Goal: Task Accomplishment & Management: Manage account settings

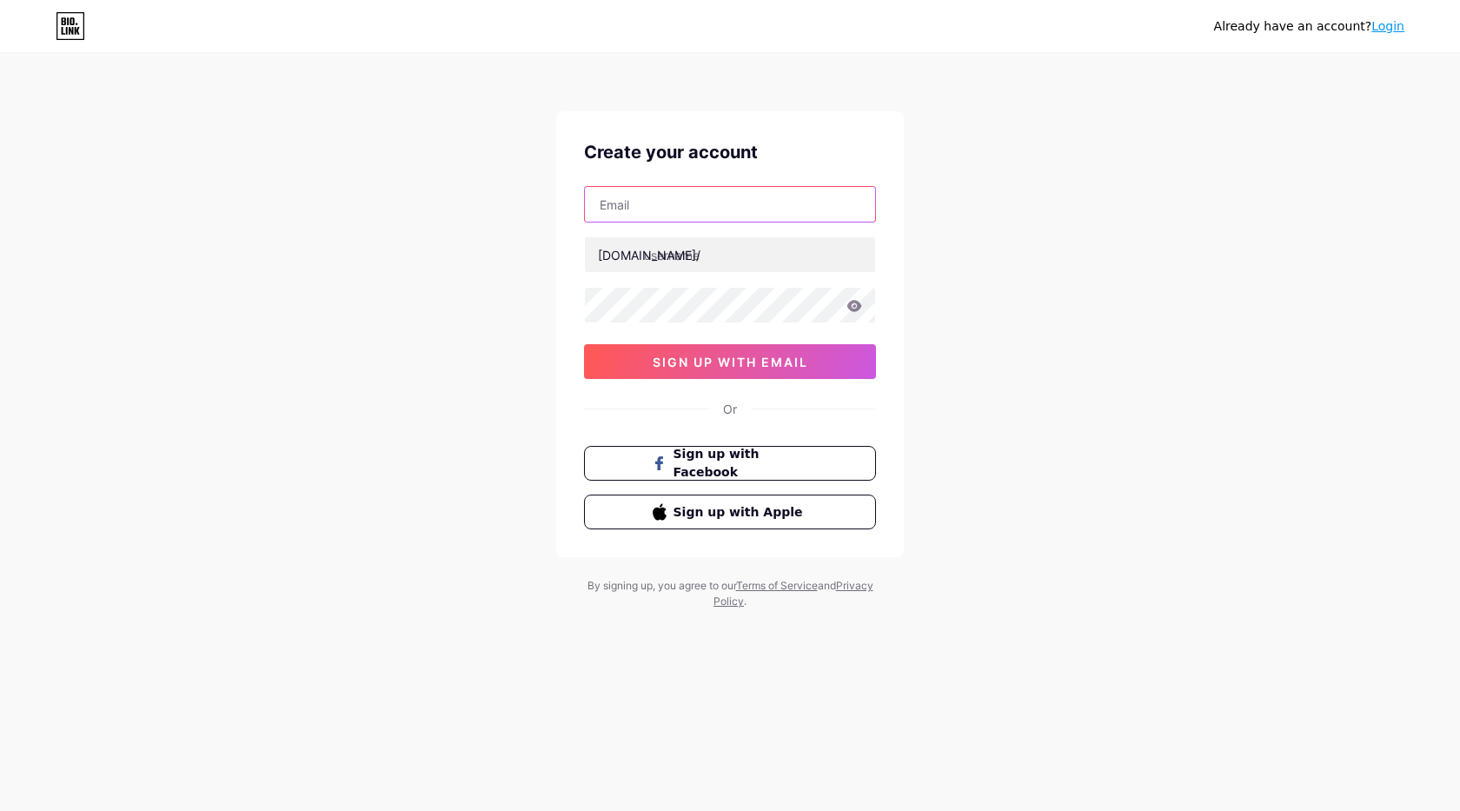
click at [678, 214] on input "text" at bounding box center [730, 204] width 290 height 35
paste input "itsoft7357@gmail.com"
type input "itsoft7357@gmail.com"
paste input "itsoft"
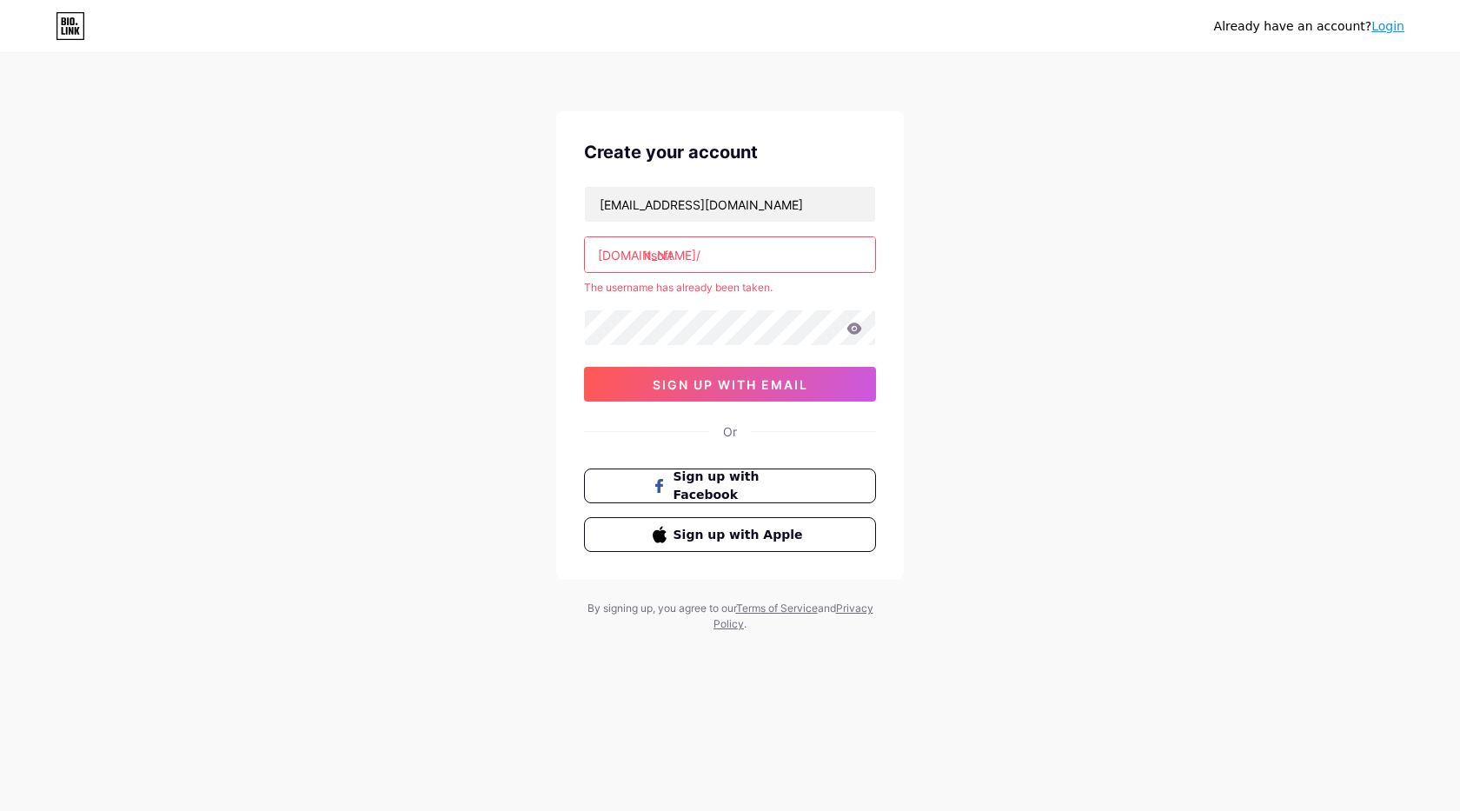
click at [686, 256] on input "itsoft" at bounding box center [730, 254] width 290 height 35
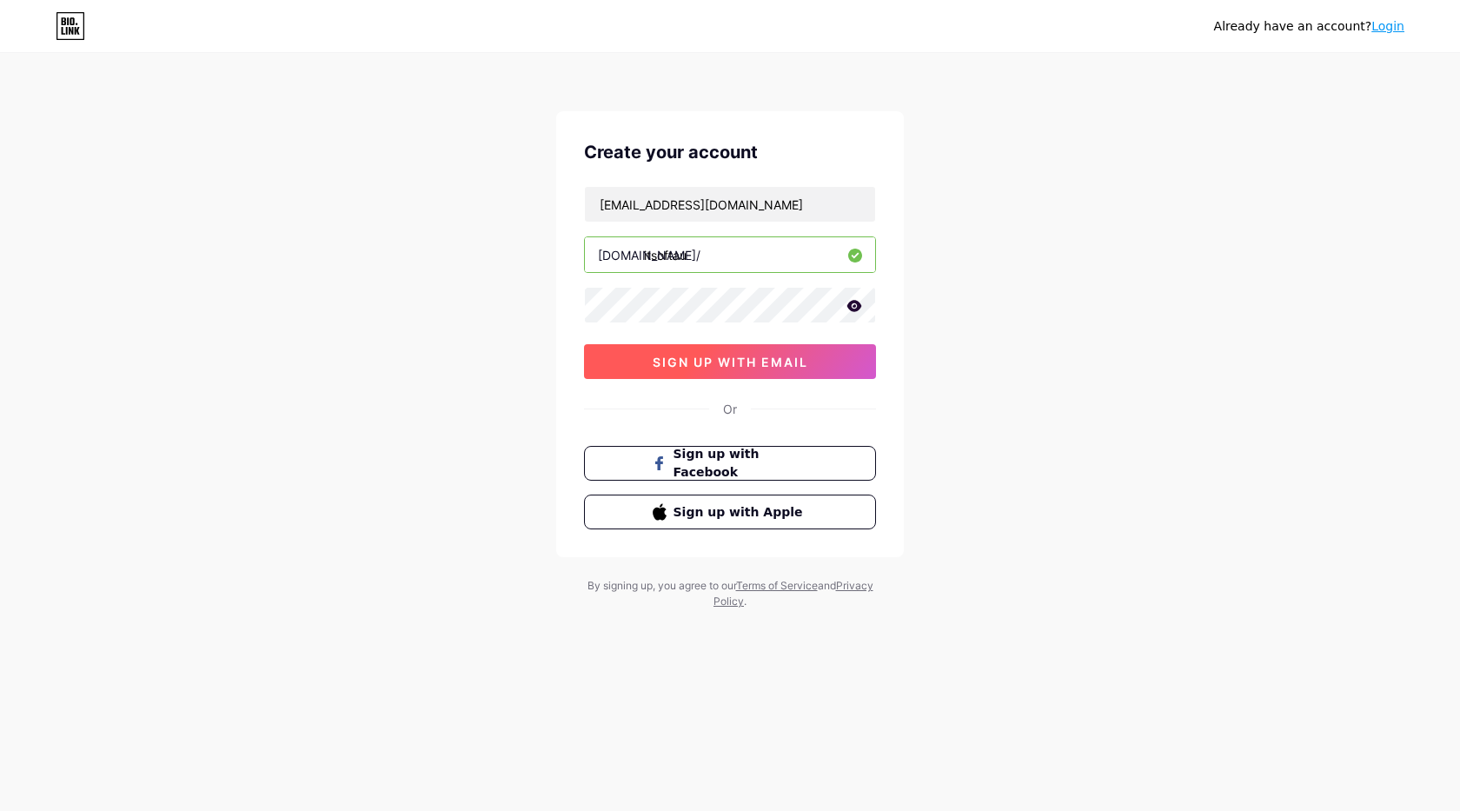
type input "itsoftau"
click at [725, 351] on button "sign up with email" at bounding box center [730, 361] width 292 height 35
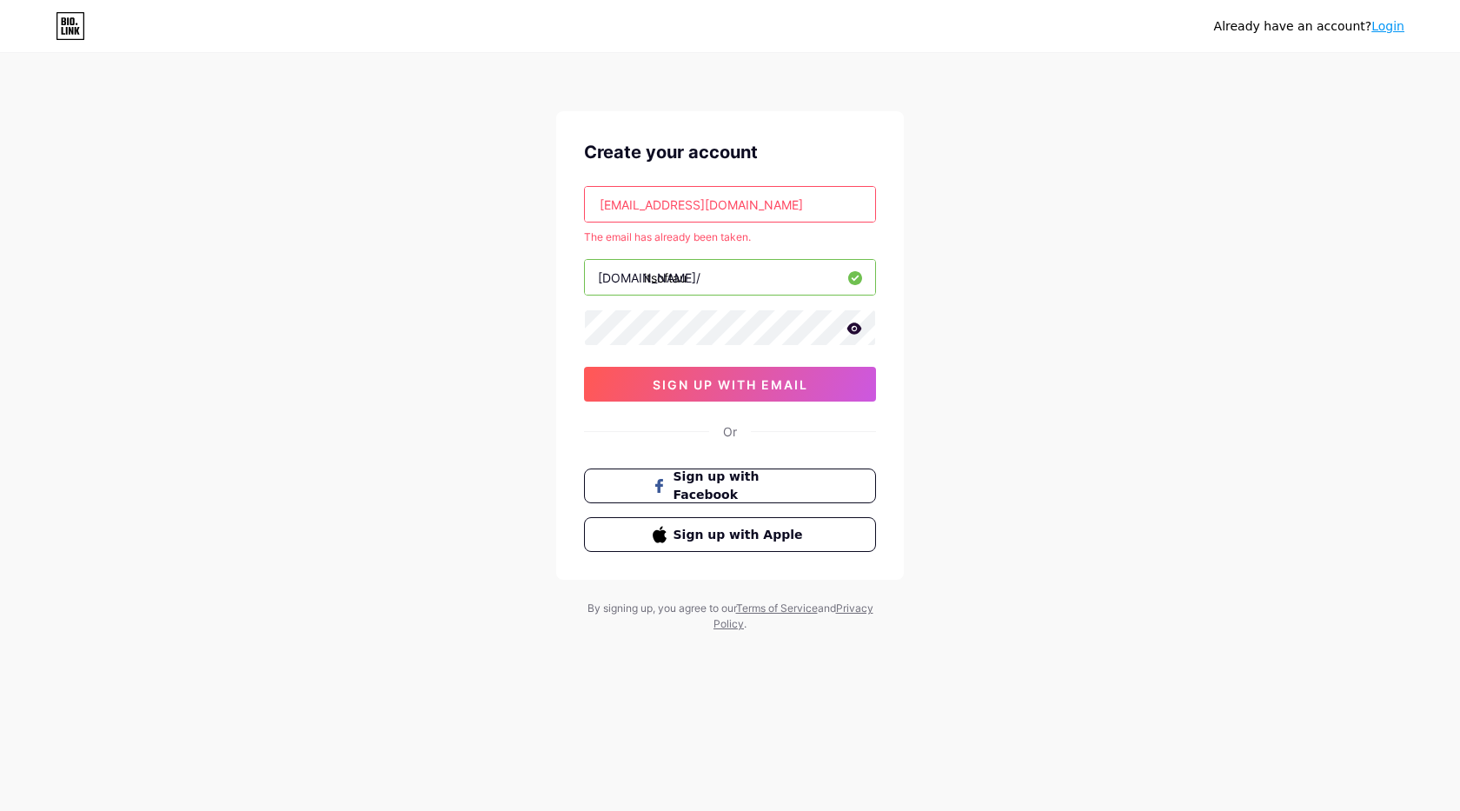
click at [1391, 27] on link "Login" at bounding box center [1387, 26] width 33 height 14
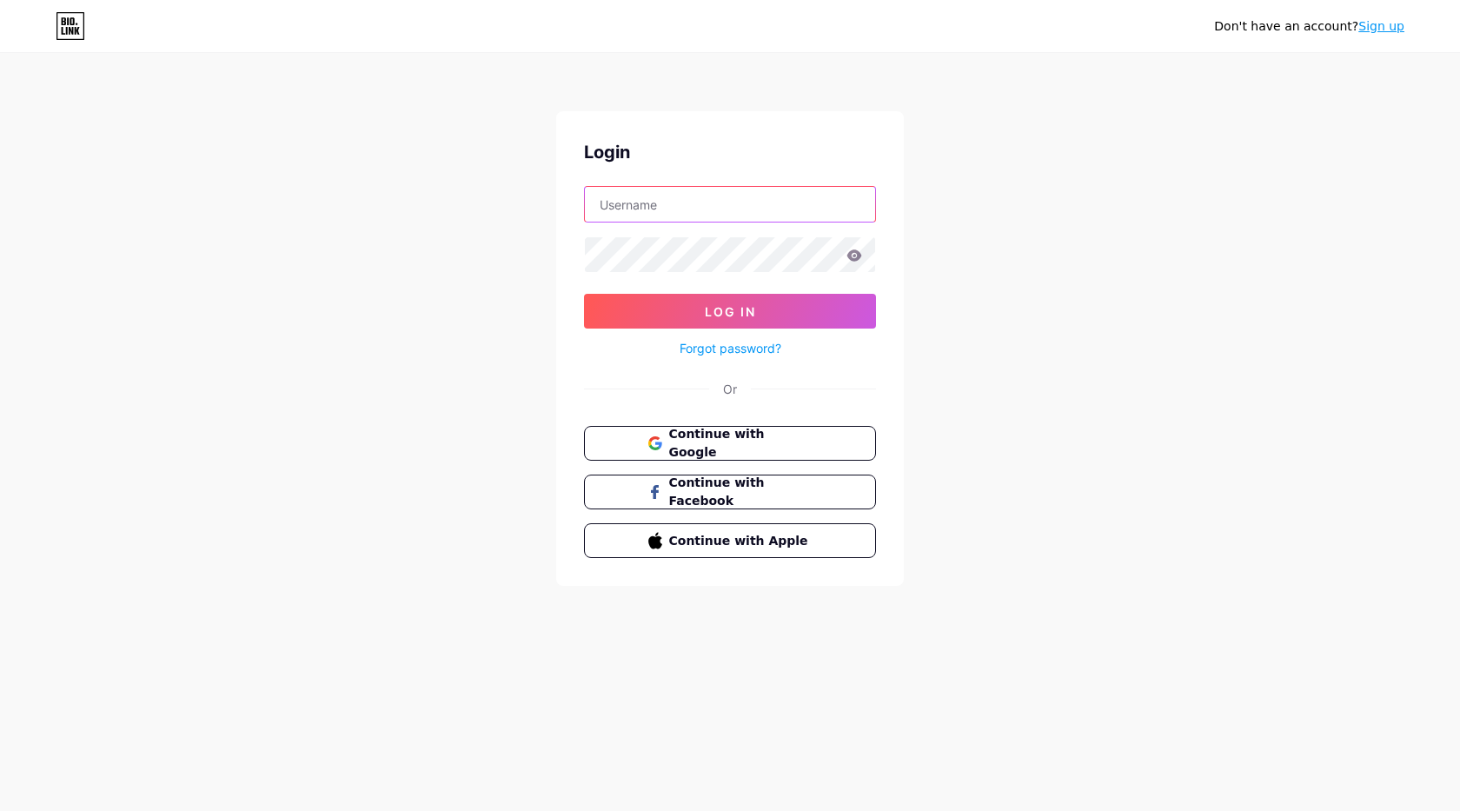
click at [796, 190] on input "text" at bounding box center [730, 204] width 290 height 35
paste input "ITsoft"
type input "ITsoft"
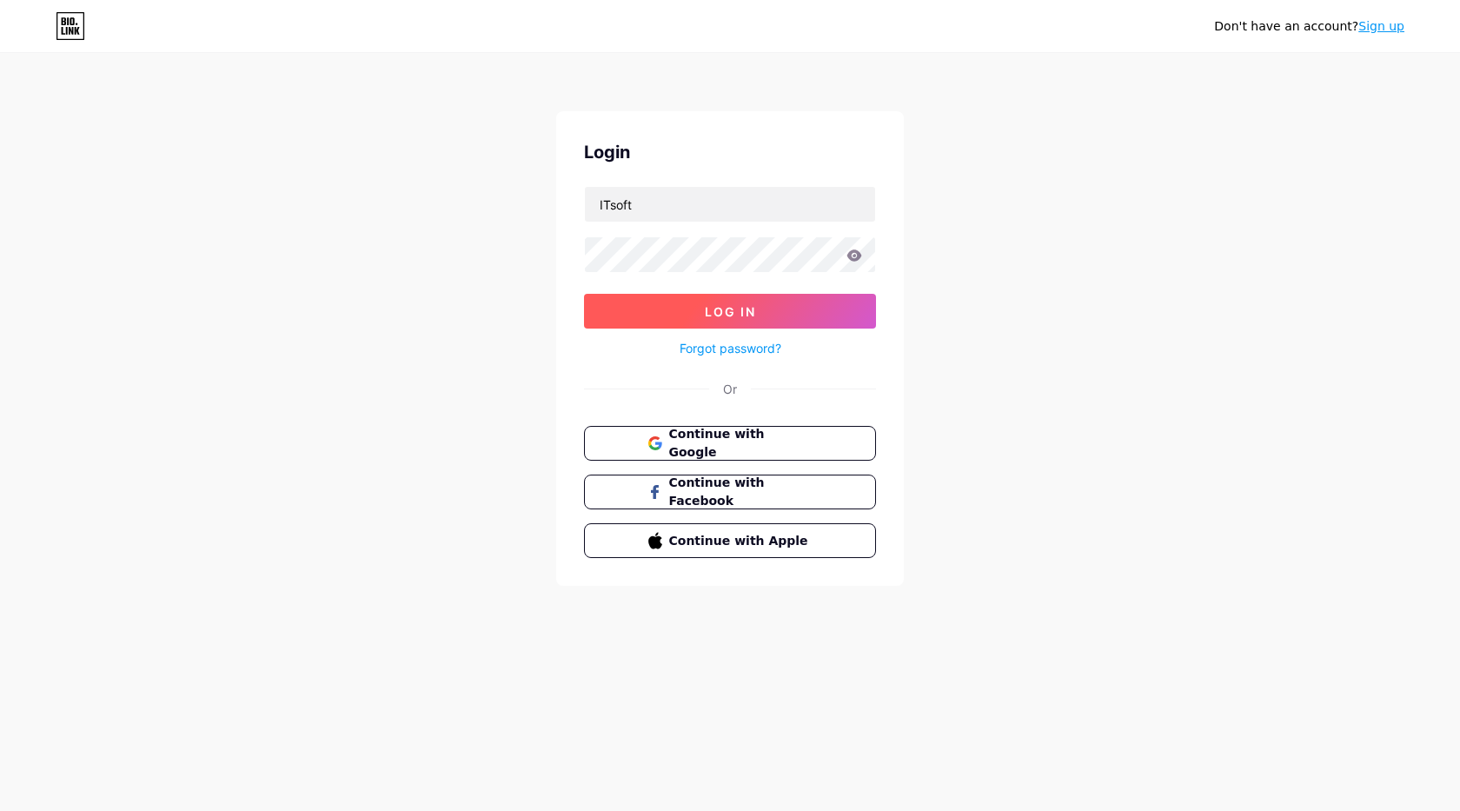
click at [778, 308] on button "Log In" at bounding box center [730, 311] width 292 height 35
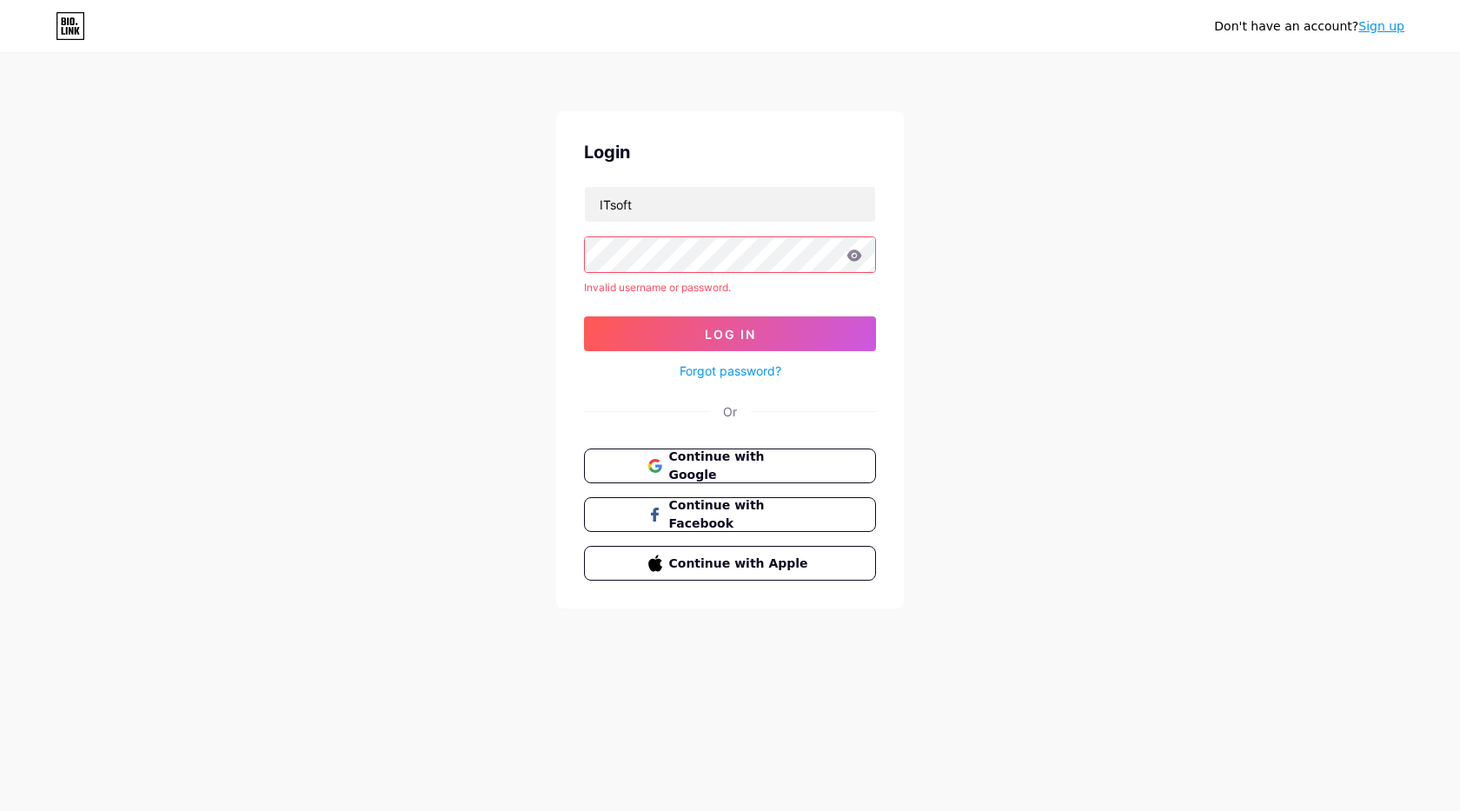
click at [678, 313] on form "ITsoft Invalid username or password. Log In Forgot password?" at bounding box center [730, 283] width 292 height 195
click at [676, 328] on button "Log In" at bounding box center [730, 333] width 292 height 35
click at [753, 369] on link "Forgot password?" at bounding box center [730, 370] width 102 height 18
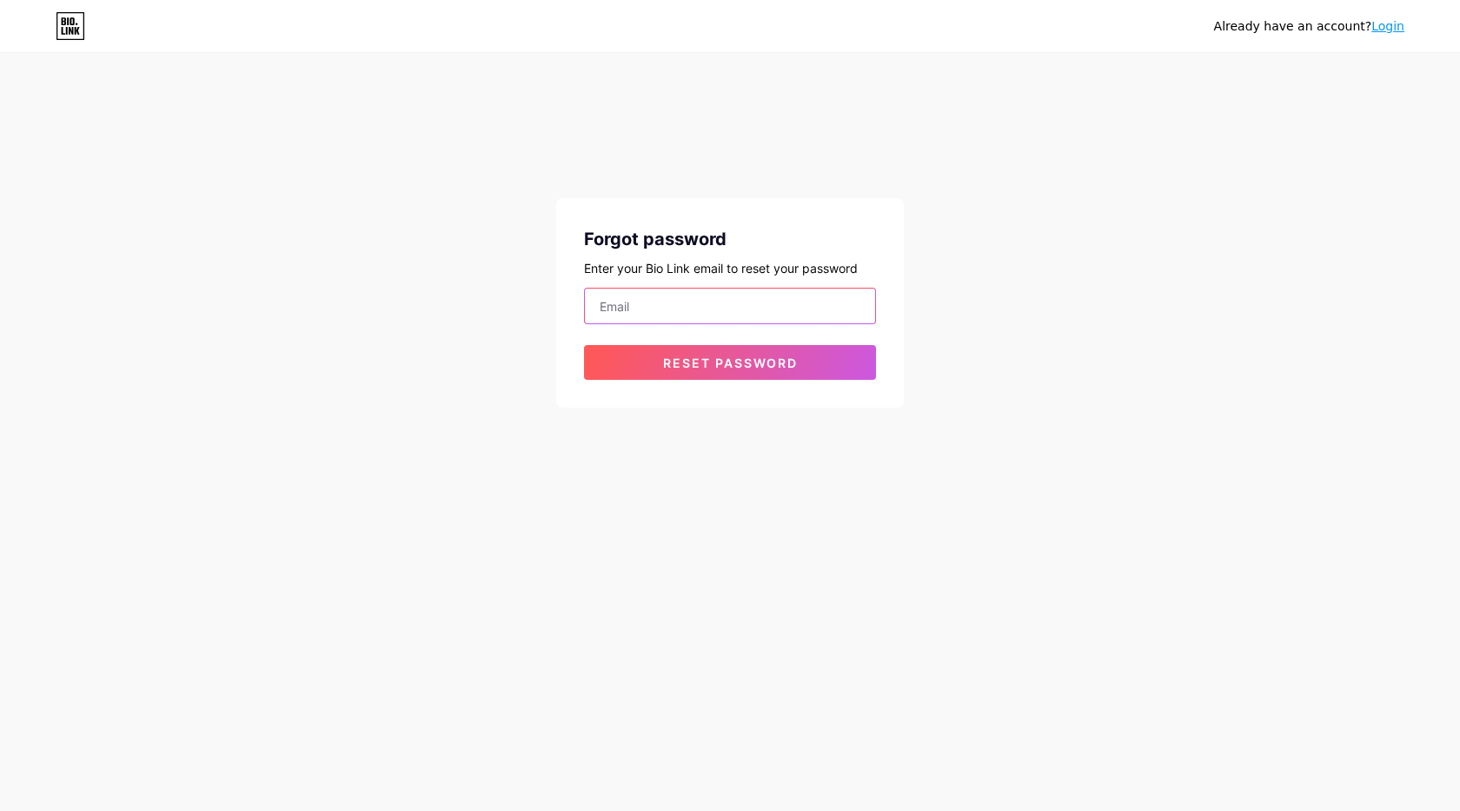
click at [680, 309] on input "email" at bounding box center [730, 305] width 290 height 35
paste input "itsoft7357@gmail.com"
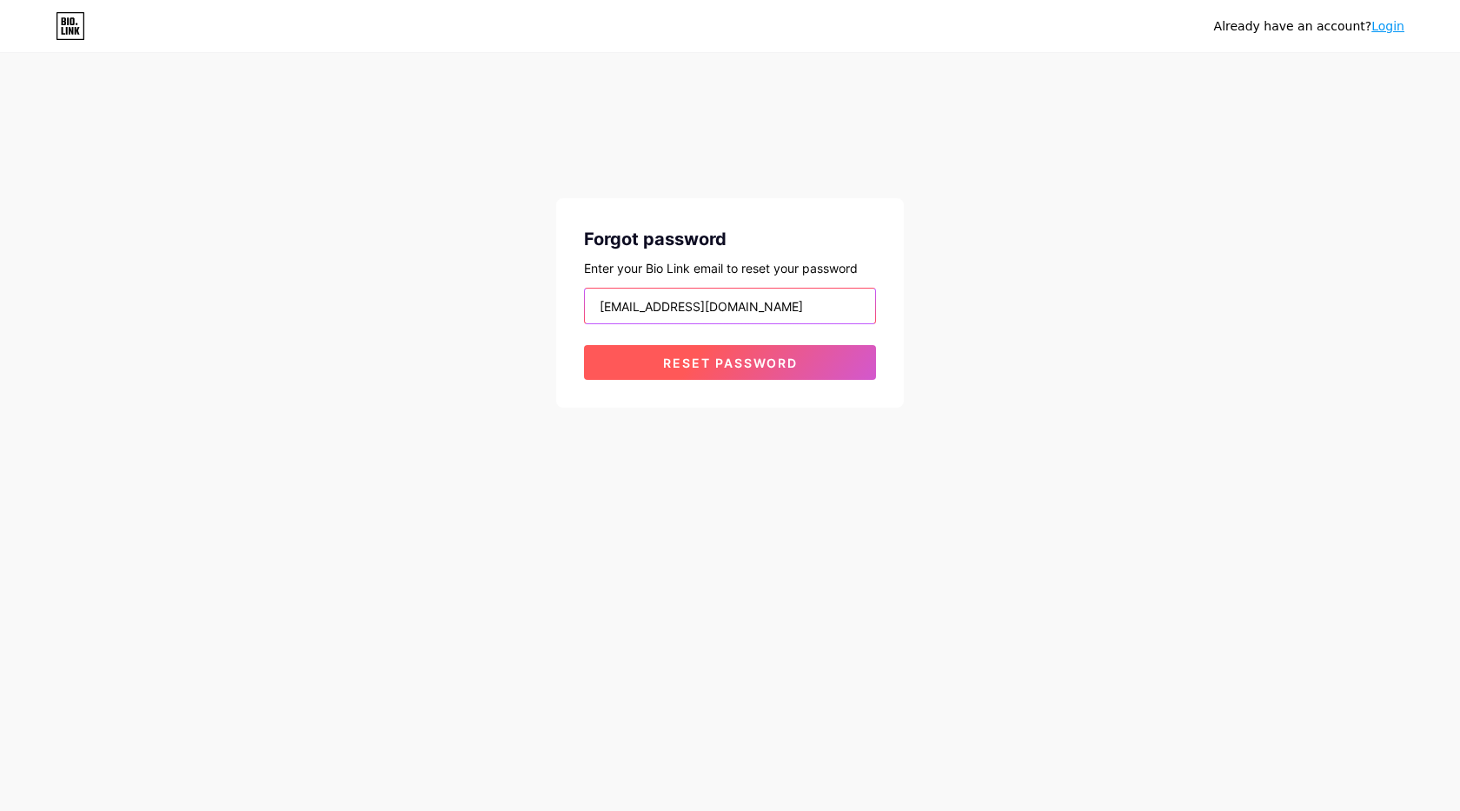
type input "itsoft7357@gmail.com"
click at [678, 368] on span "Reset password" at bounding box center [730, 362] width 135 height 15
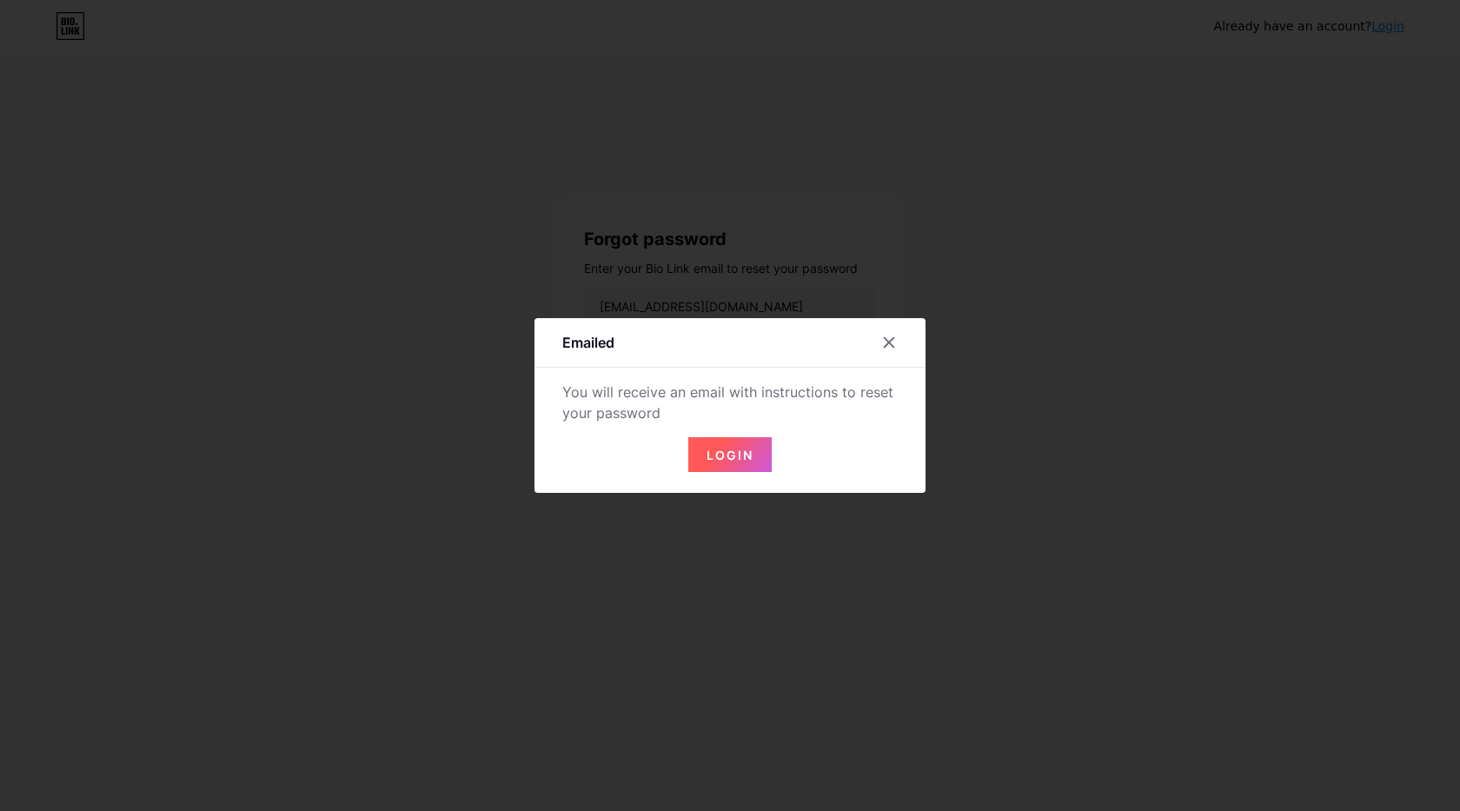
click at [717, 446] on button "Login" at bounding box center [729, 454] width 83 height 35
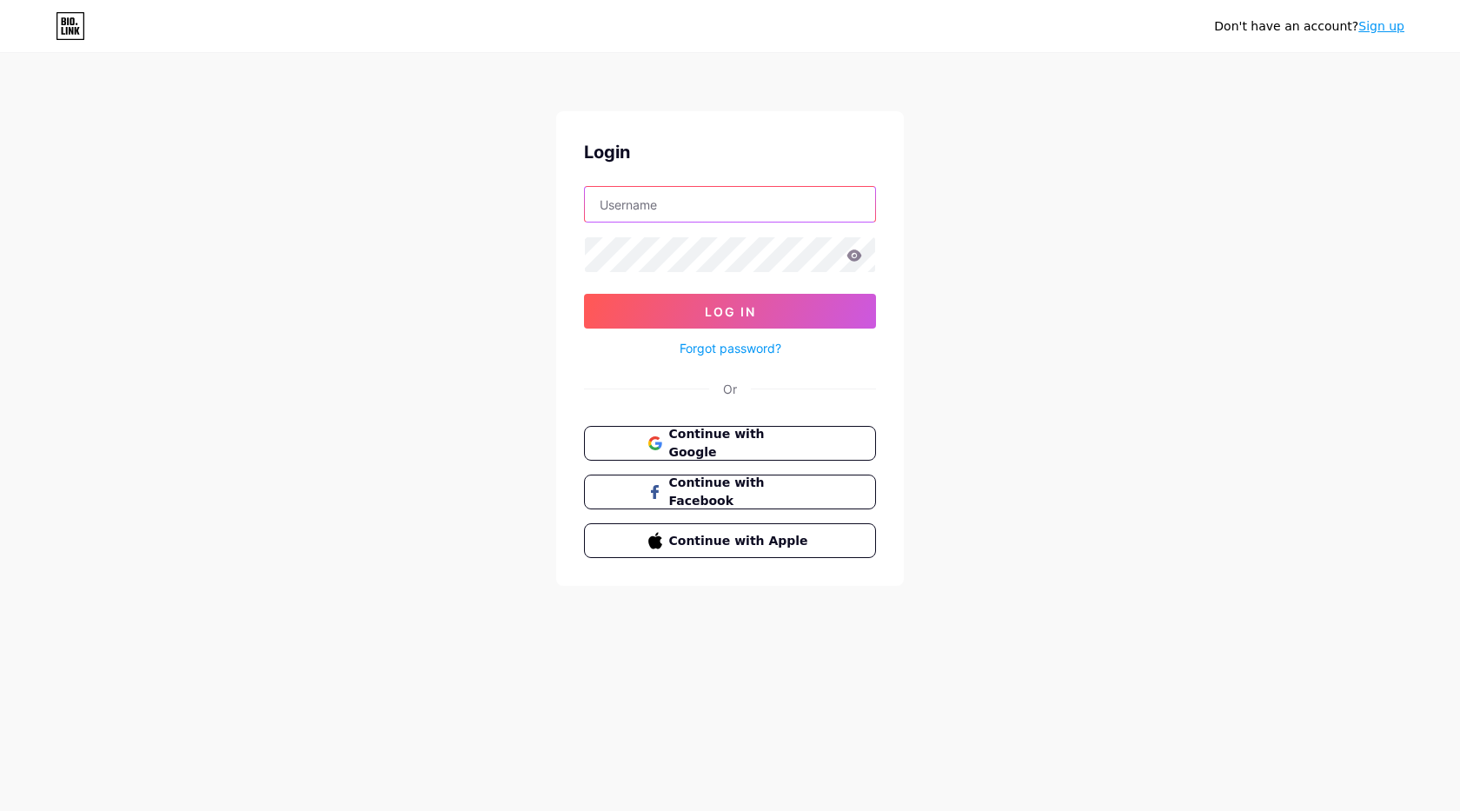
click at [676, 220] on input "text" at bounding box center [730, 204] width 290 height 35
paste input "ITsoft"
type input "ITsoft"
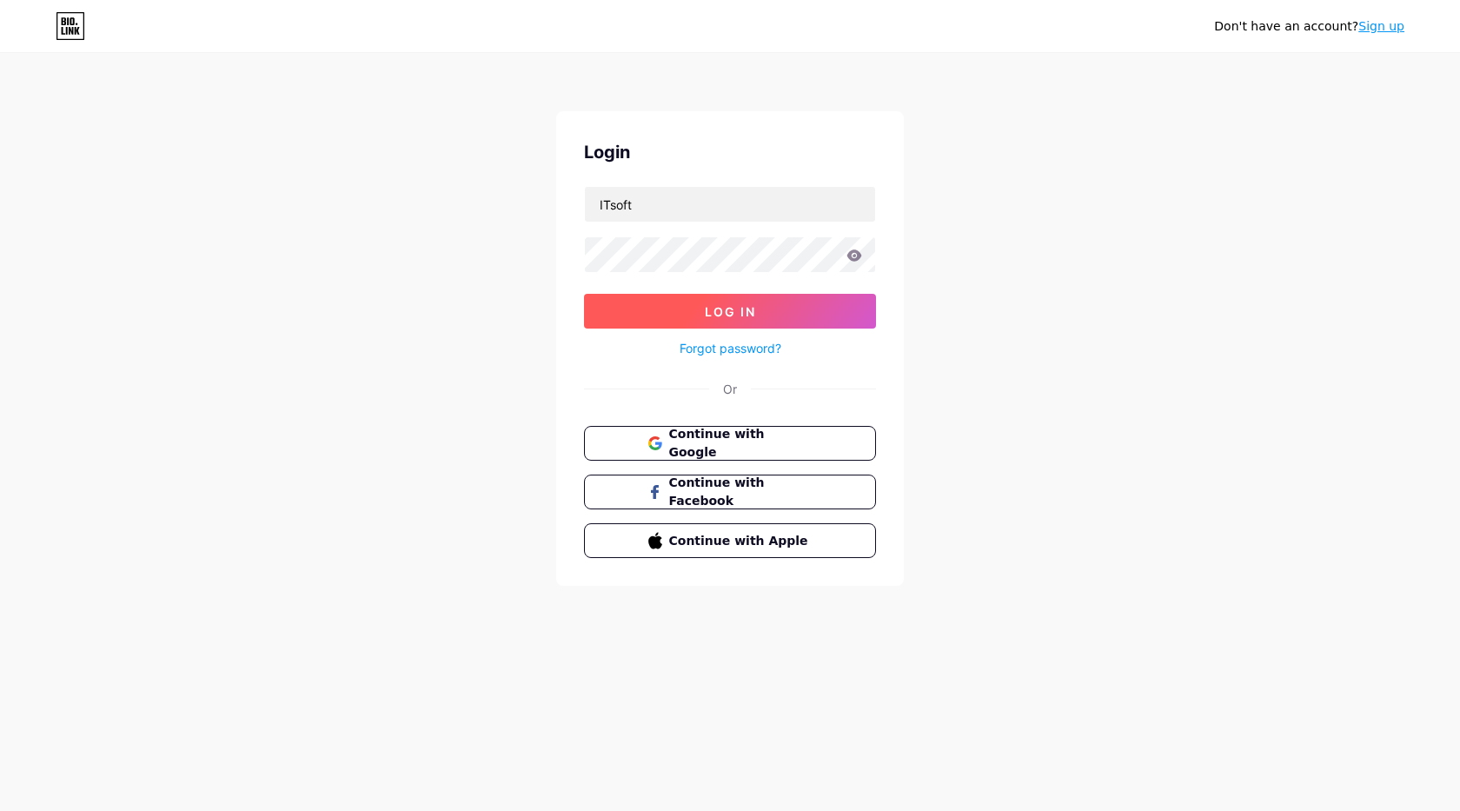
click at [698, 308] on button "Log In" at bounding box center [730, 311] width 292 height 35
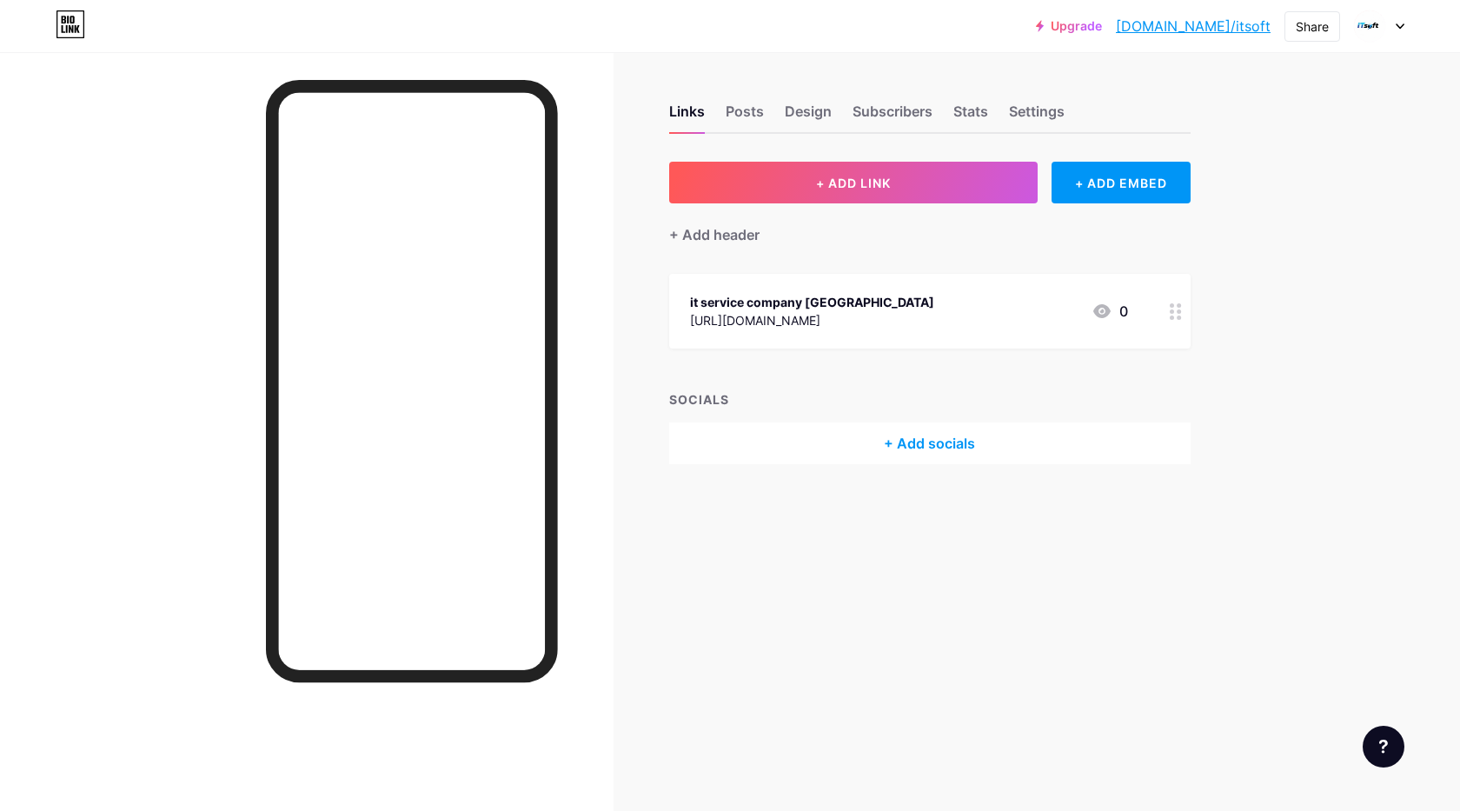
click at [1258, 28] on link "[DOMAIN_NAME]/itsoft" at bounding box center [1193, 26] width 155 height 21
click at [1174, 314] on icon at bounding box center [1175, 311] width 12 height 17
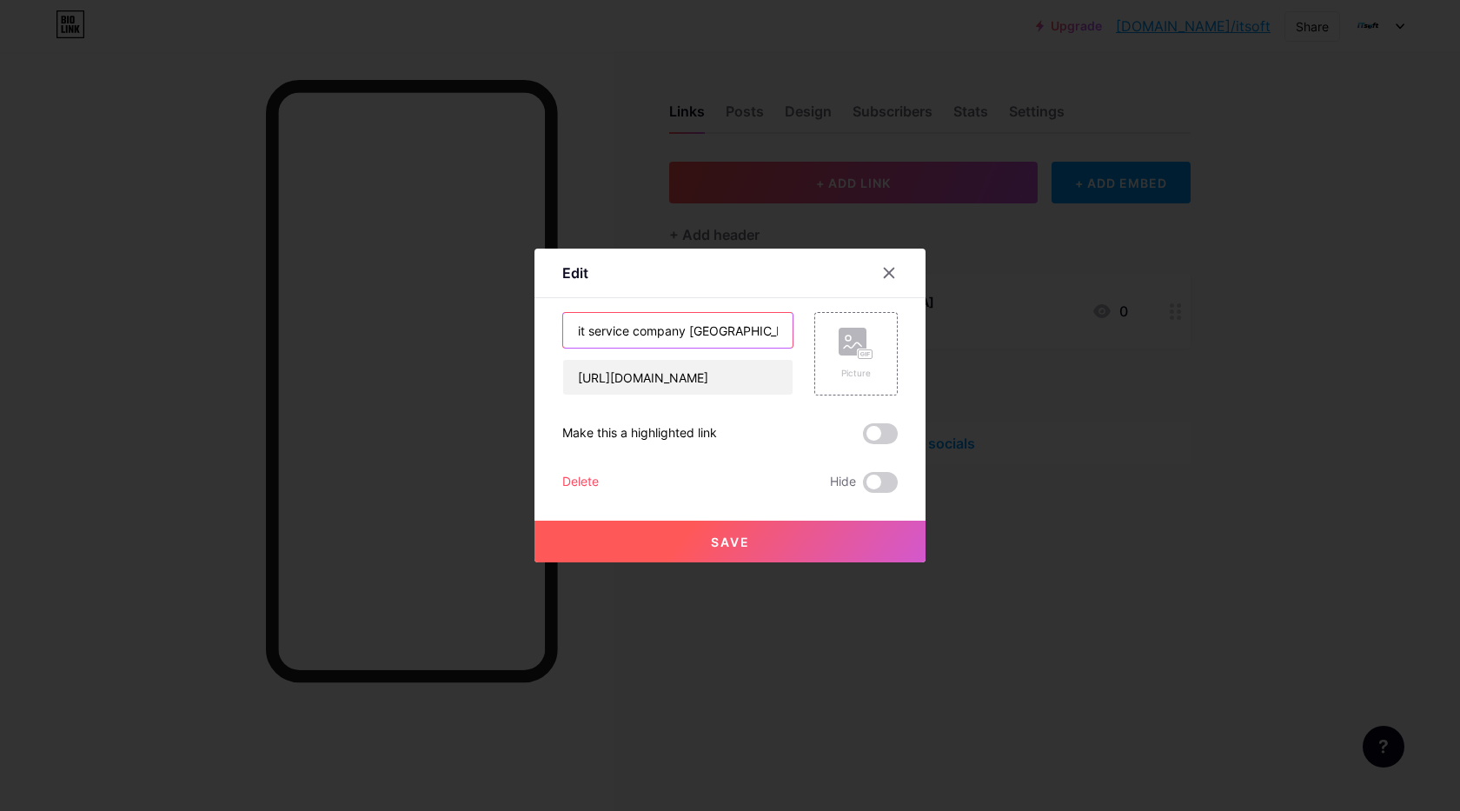
click at [686, 332] on input "it service company [GEOGRAPHIC_DATA]" at bounding box center [677, 330] width 229 height 35
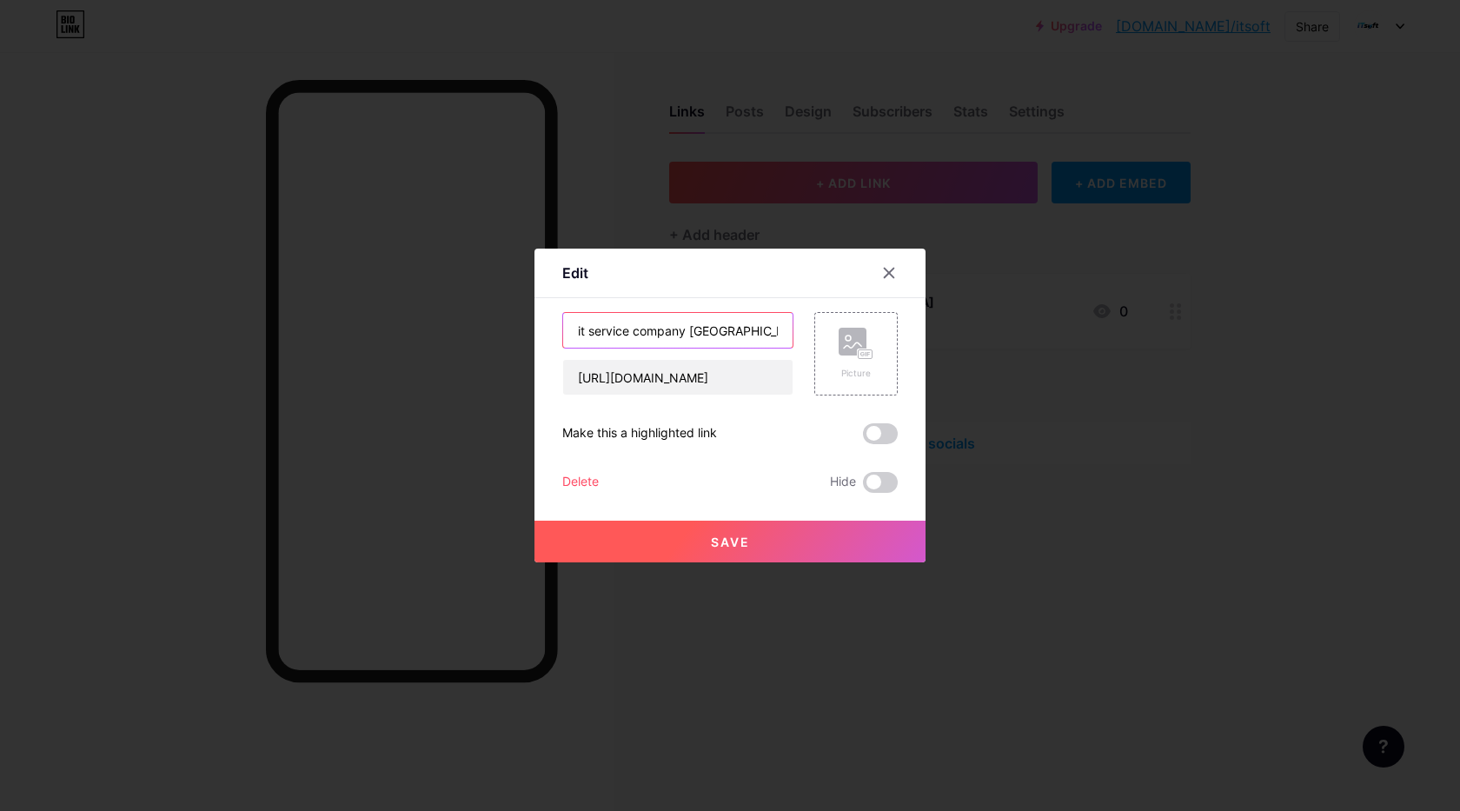
click at [686, 332] on input "it service company [GEOGRAPHIC_DATA]" at bounding box center [677, 330] width 229 height 35
paste input "It consulting"
type input "It consulting [GEOGRAPHIC_DATA]"
click at [756, 549] on button "Save" at bounding box center [729, 541] width 391 height 42
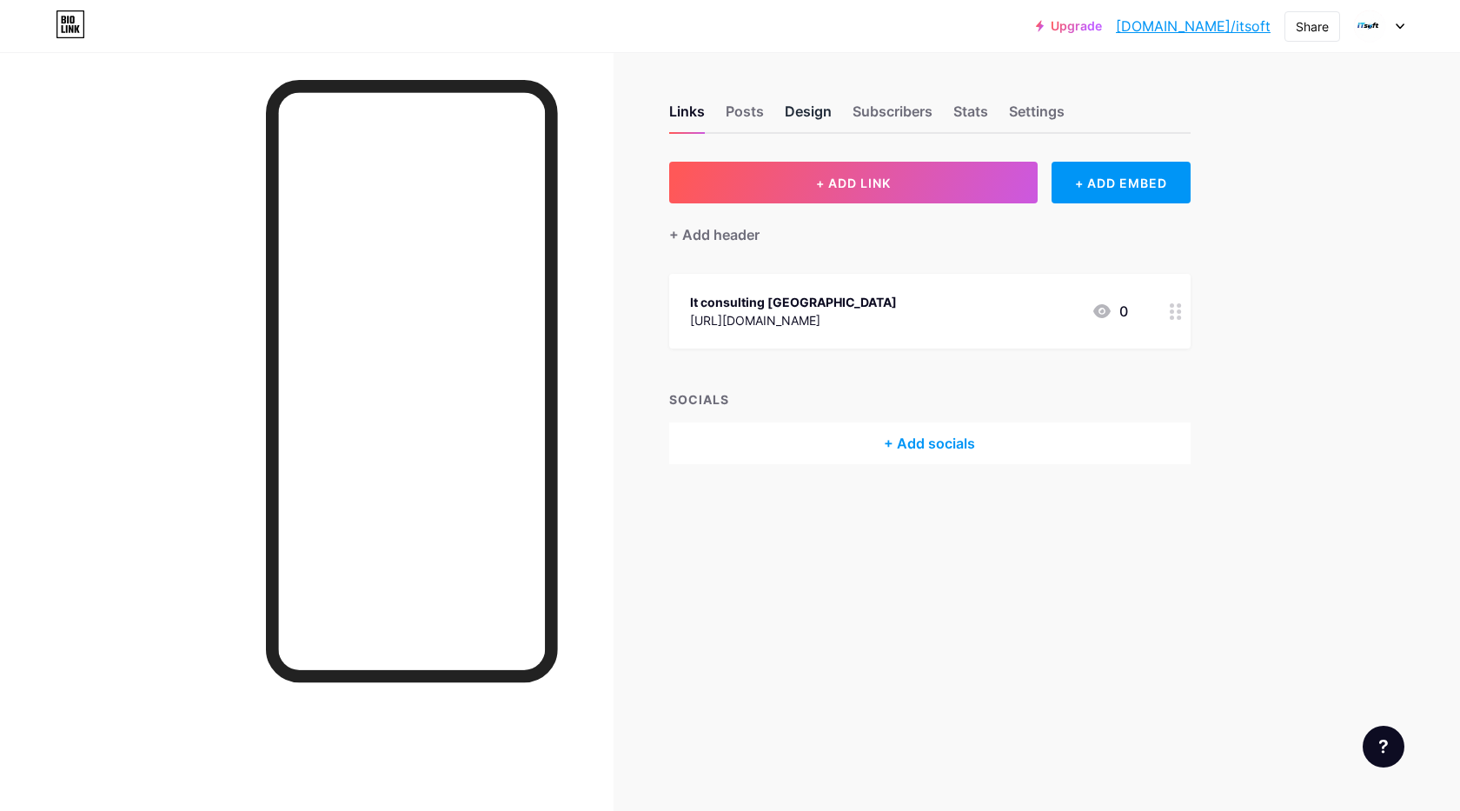
click at [799, 103] on div "Design" at bounding box center [808, 116] width 47 height 31
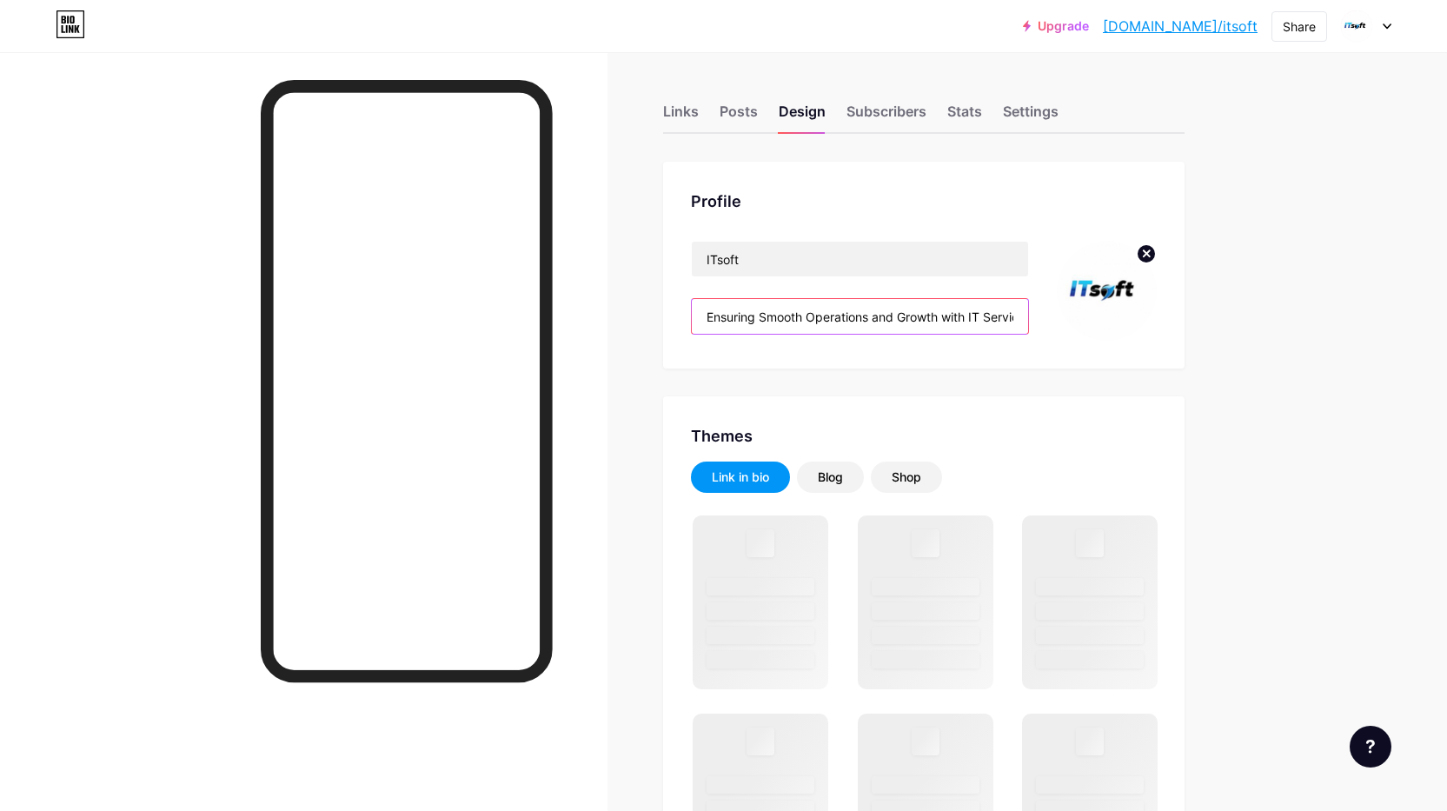
click at [865, 323] on input "Ensuring Smooth Operations and Growth with IT Service Company [GEOGRAPHIC_DATA]" at bounding box center [860, 316] width 336 height 35
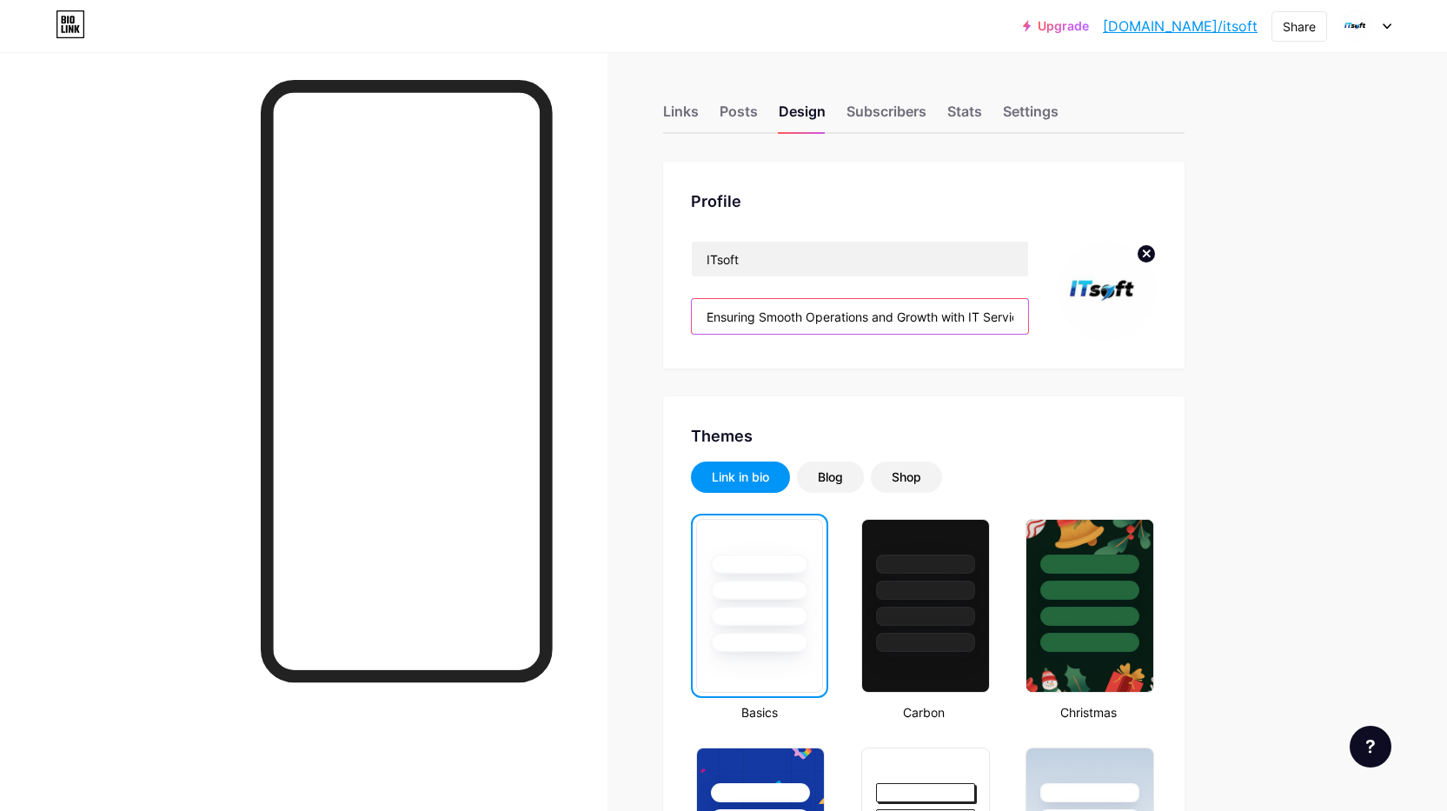
paste input "Looking for top IT consulting firms in [GEOGRAPHIC_DATA]. Our team professional…"
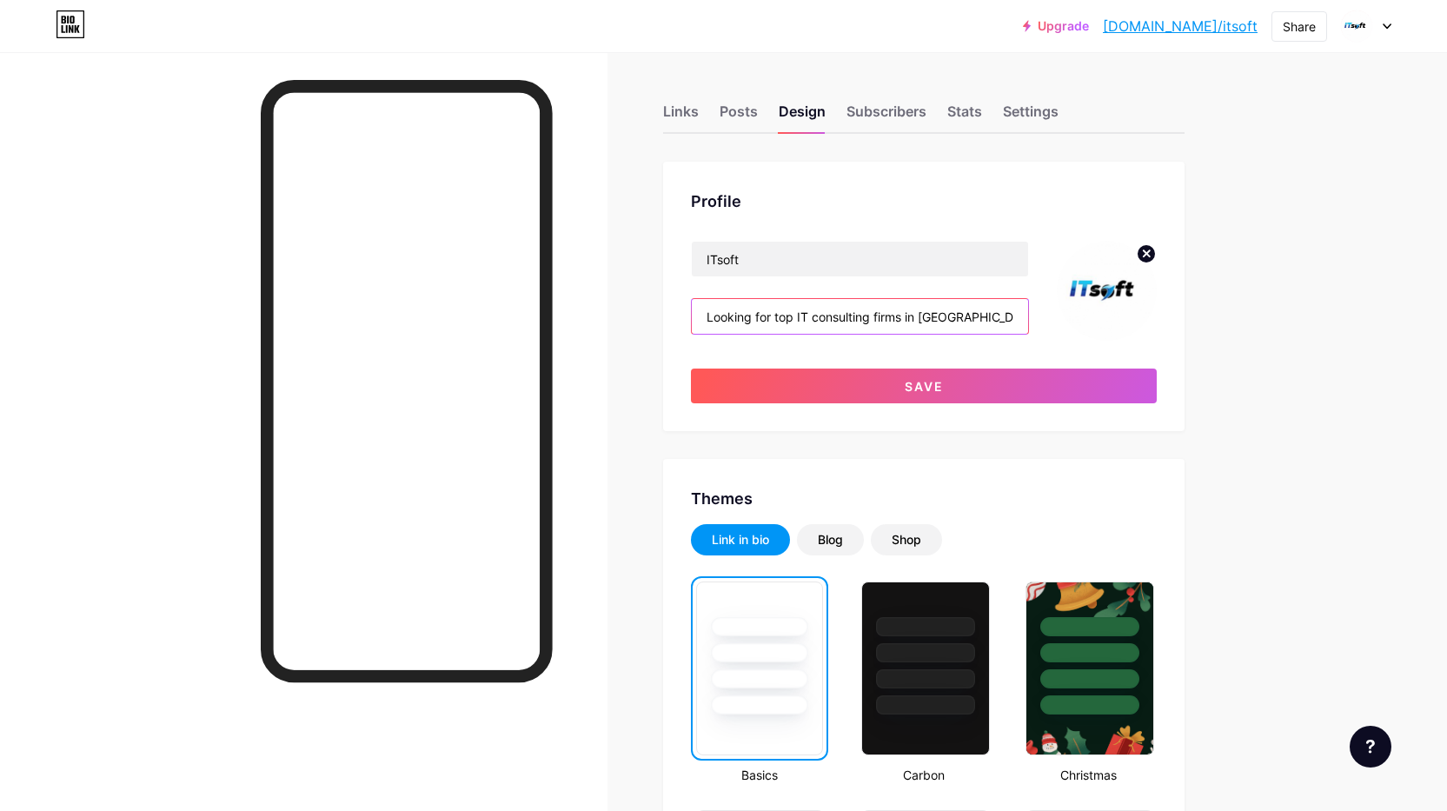
scroll to position [0, 1255]
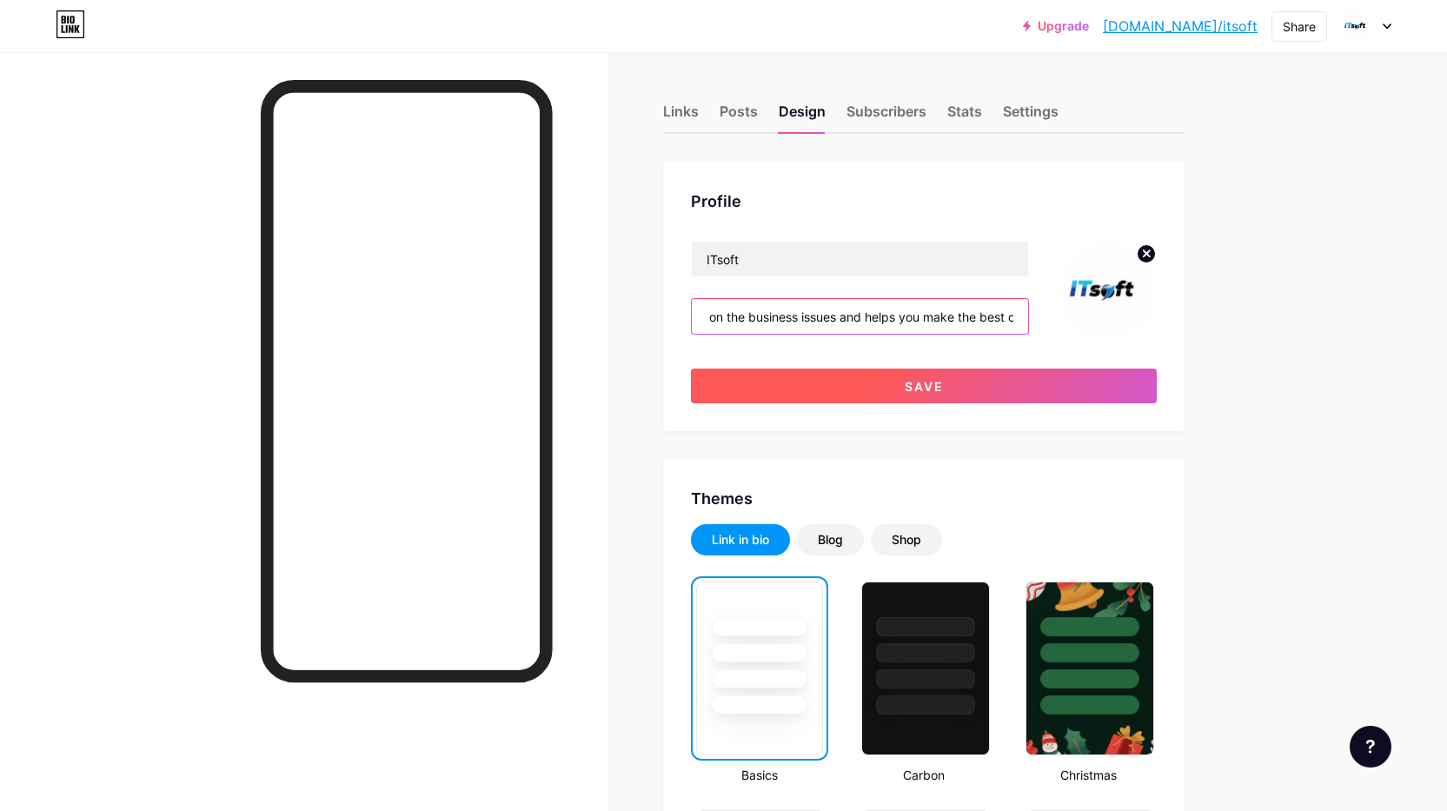
type input "Looking for top IT consulting firms in [GEOGRAPHIC_DATA]. Our team professional…"
click at [952, 376] on button "Save" at bounding box center [924, 385] width 466 height 35
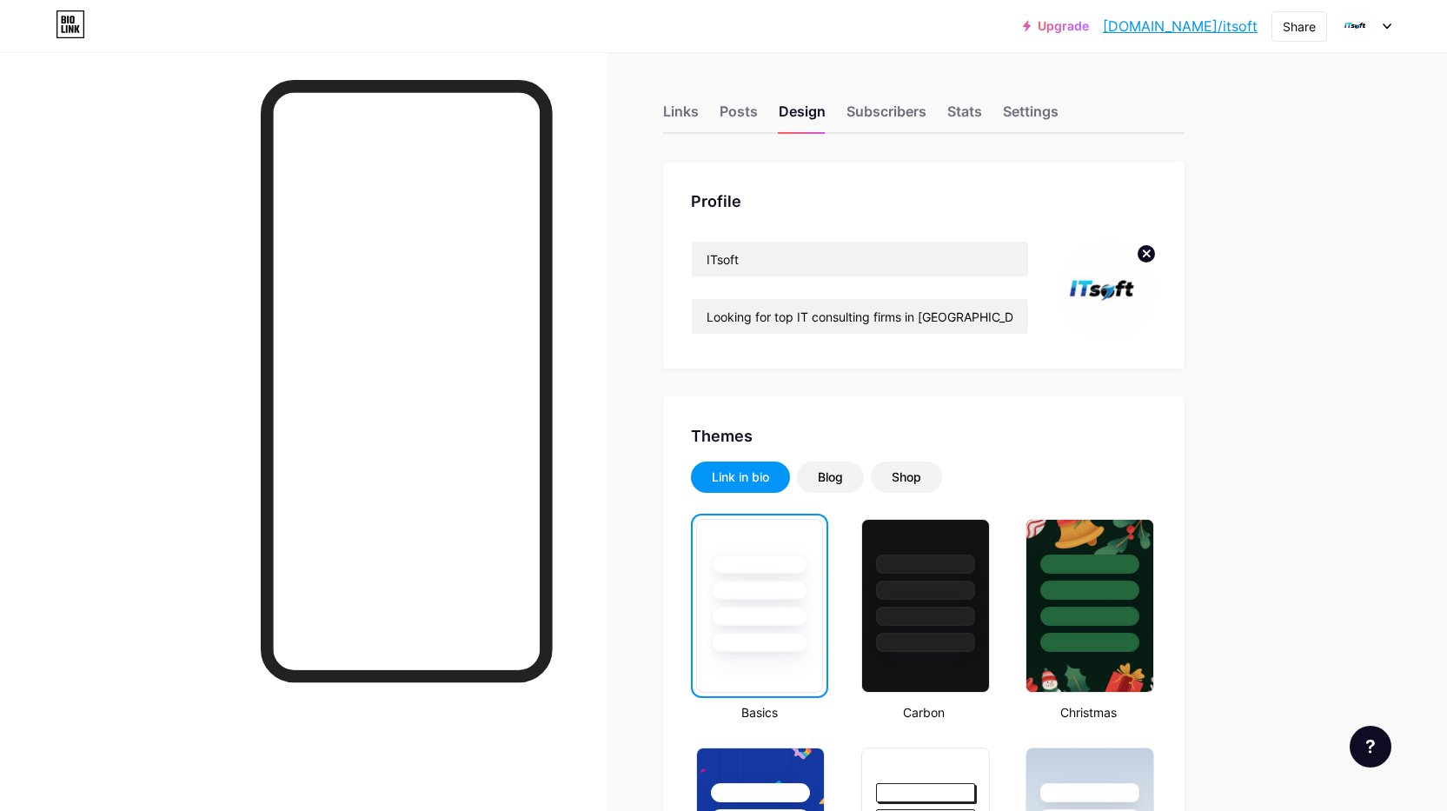
click at [1245, 30] on link "[DOMAIN_NAME]/itsoft" at bounding box center [1180, 26] width 155 height 21
